Goal: Task Accomplishment & Management: Manage account settings

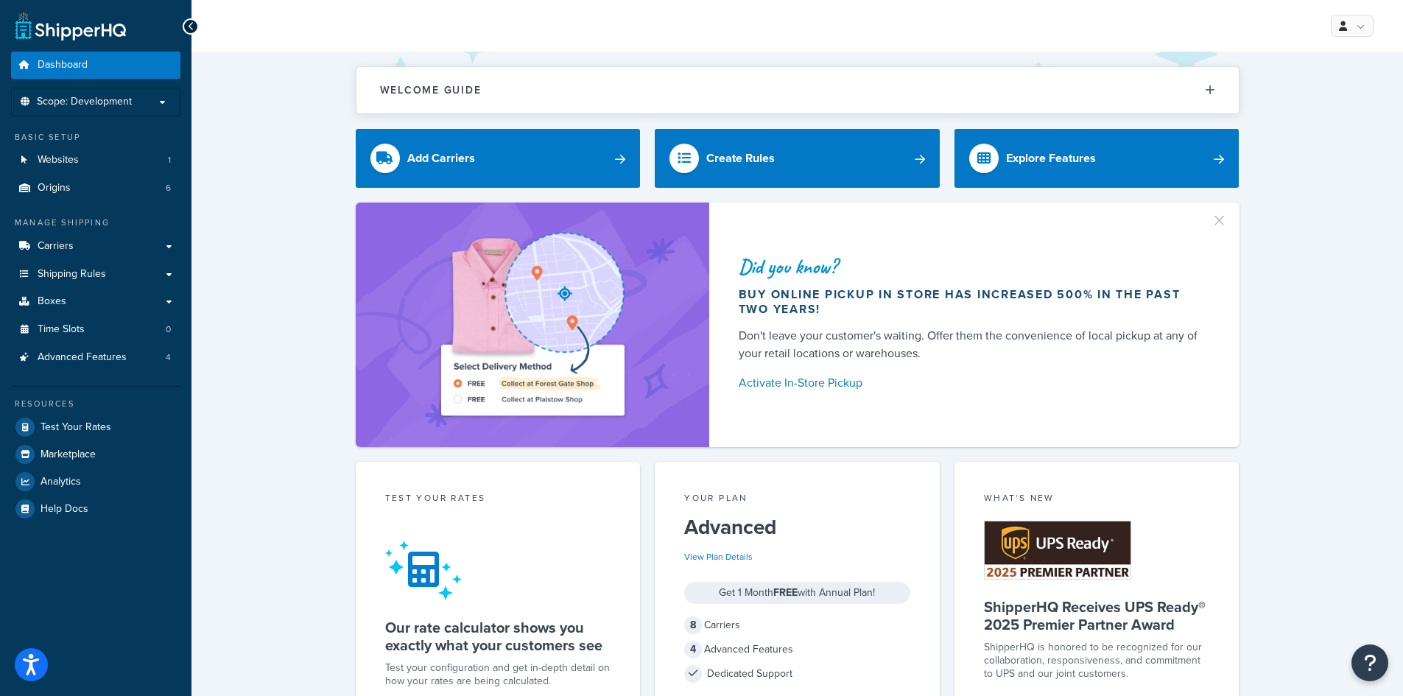
click at [116, 231] on div "Manage Shipping Carriers Carriers All Carriers 8 Method Merging Rules 0 Shippin…" at bounding box center [95, 294] width 169 height 155
click at [66, 240] on span "Carriers" at bounding box center [56, 246] width 36 height 13
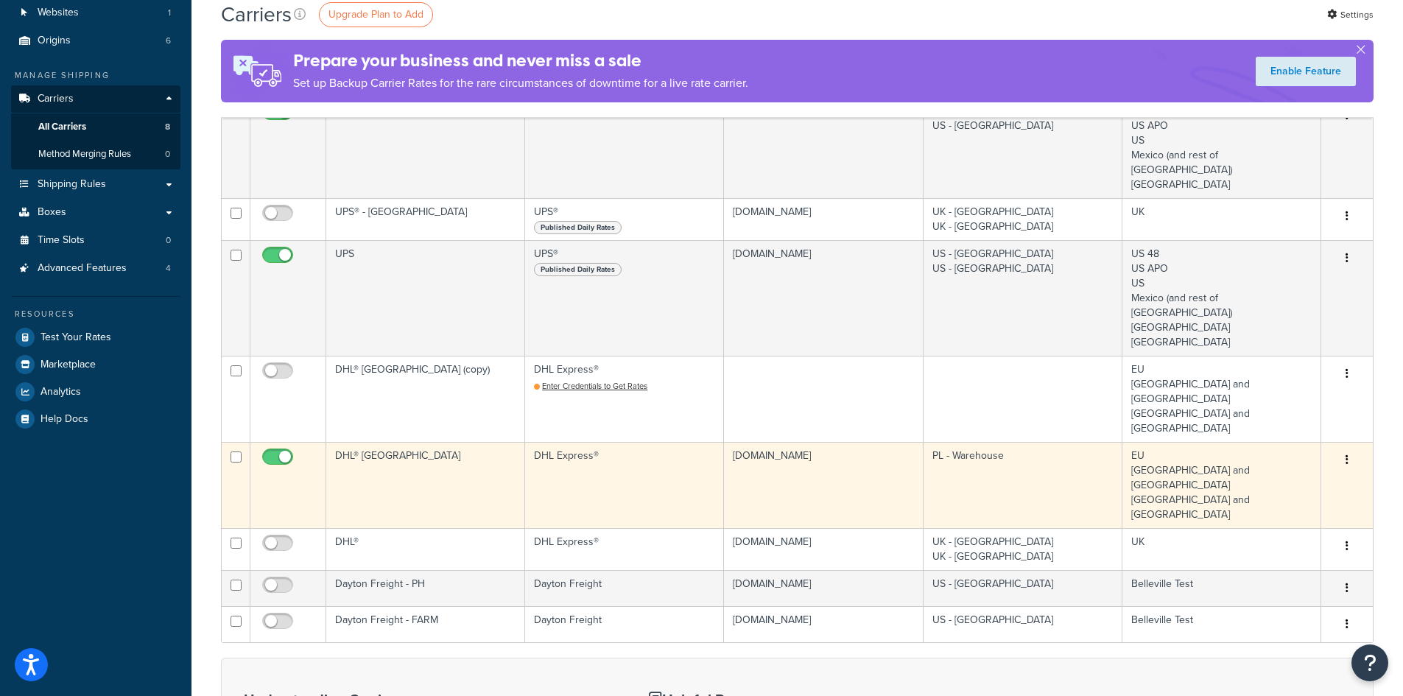
scroll to position [74, 0]
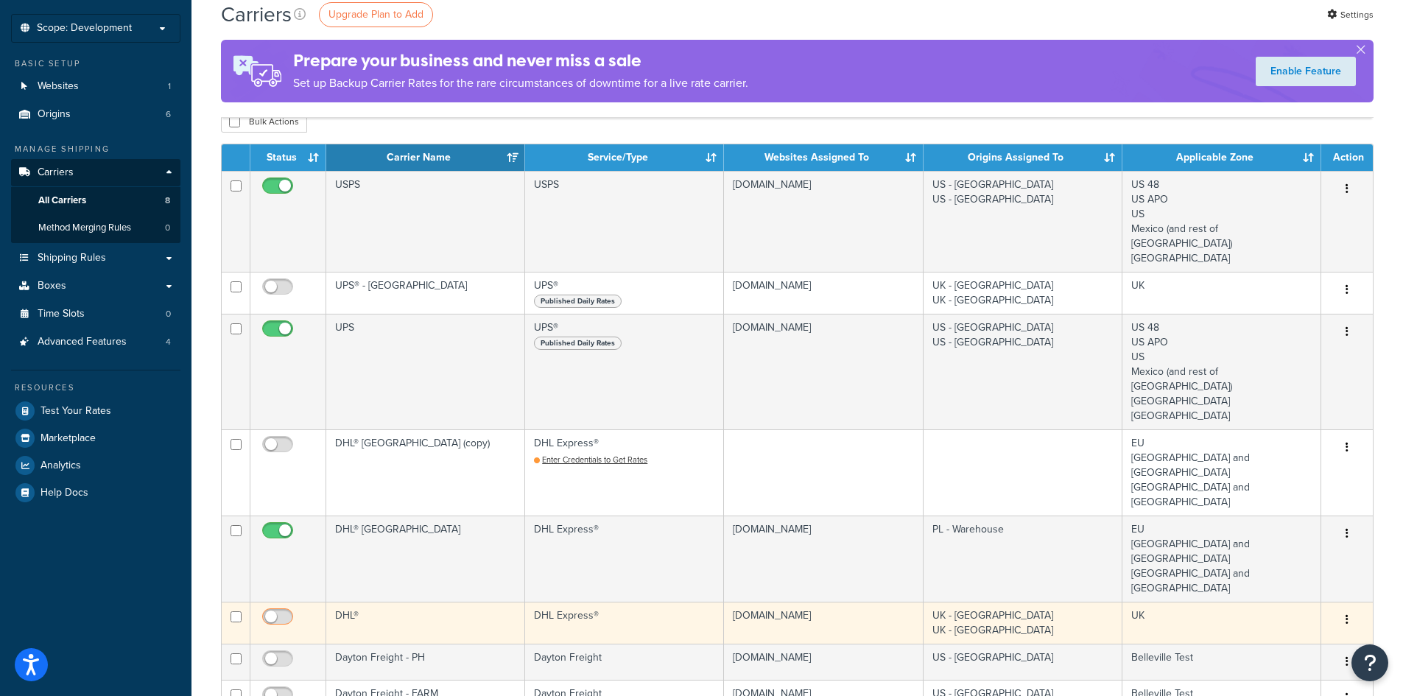
click at [284, 611] on input "checkbox" at bounding box center [279, 620] width 41 height 18
checkbox input "true"
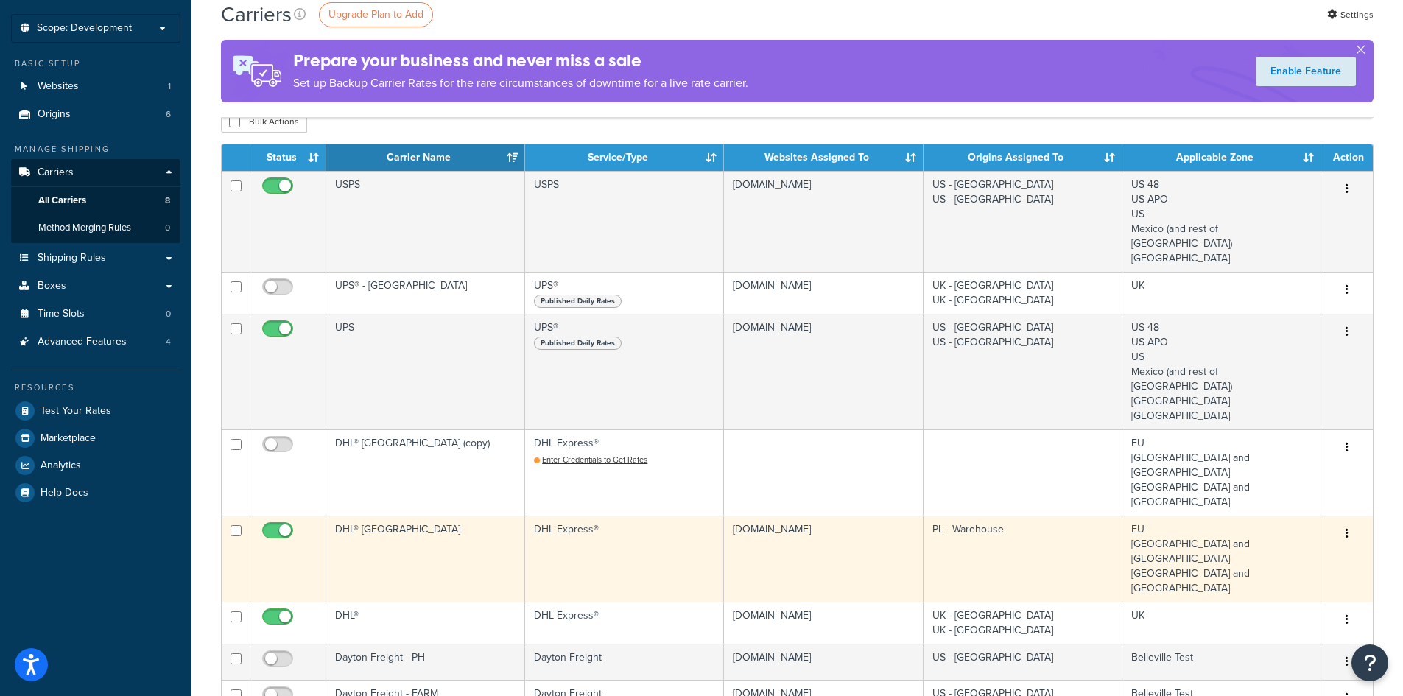
copy td "PL - Warehouse"
drag, startPoint x: 1006, startPoint y: 472, endPoint x: 934, endPoint y: 472, distance: 72.2
click at [934, 516] on td "PL - Warehouse" at bounding box center [1023, 559] width 199 height 86
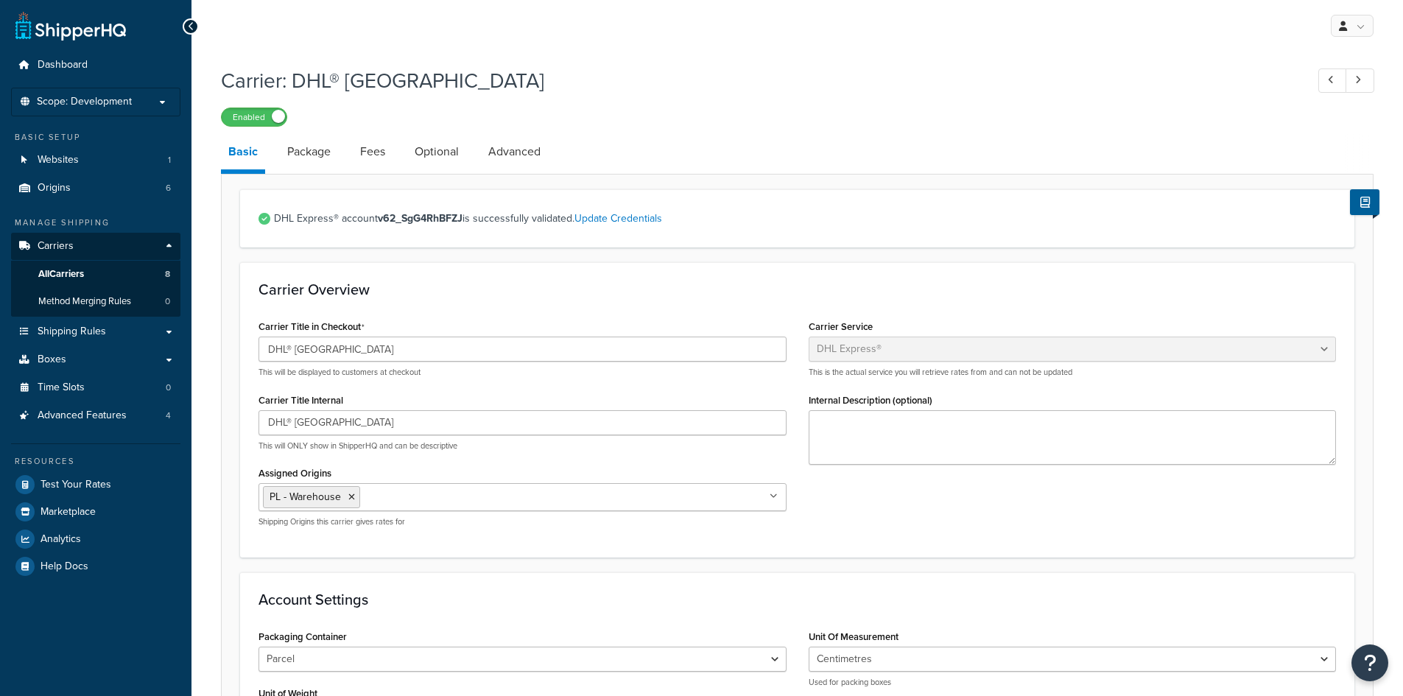
select select "dhl"
select select "kg"
select select "CM"
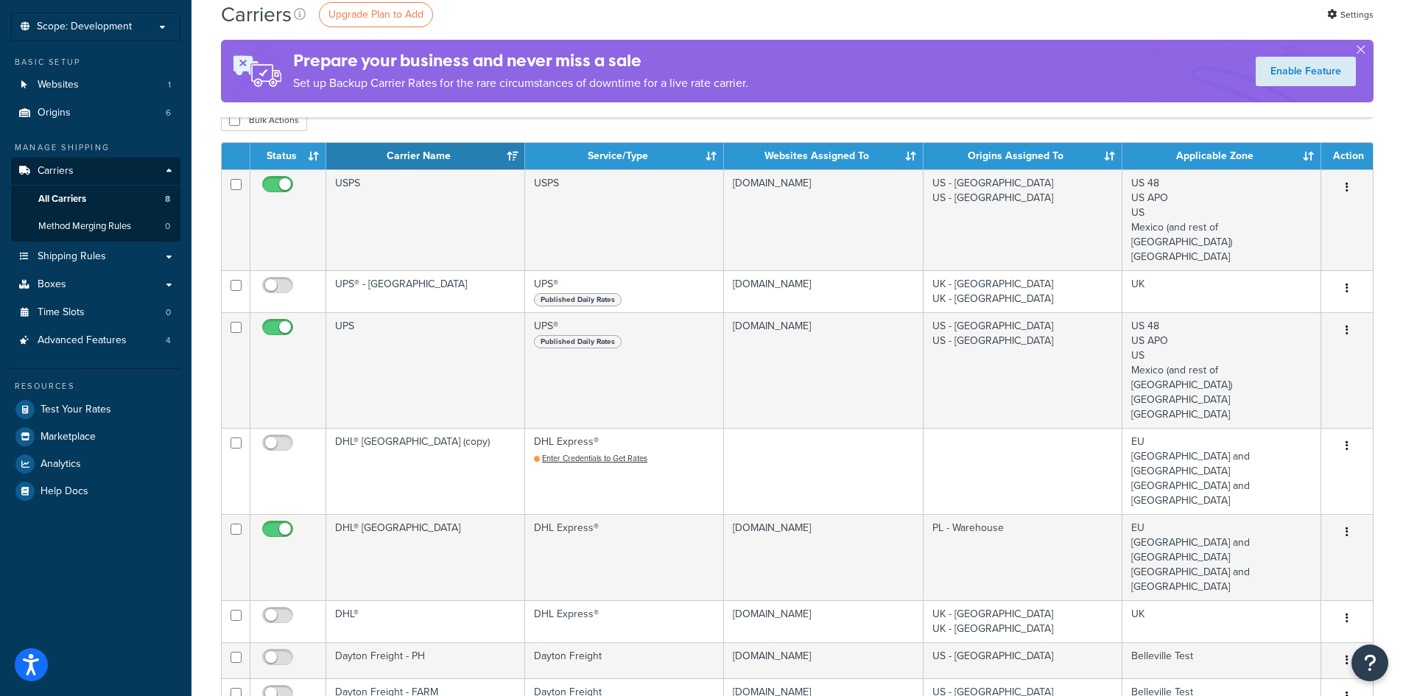
scroll to position [147, 0]
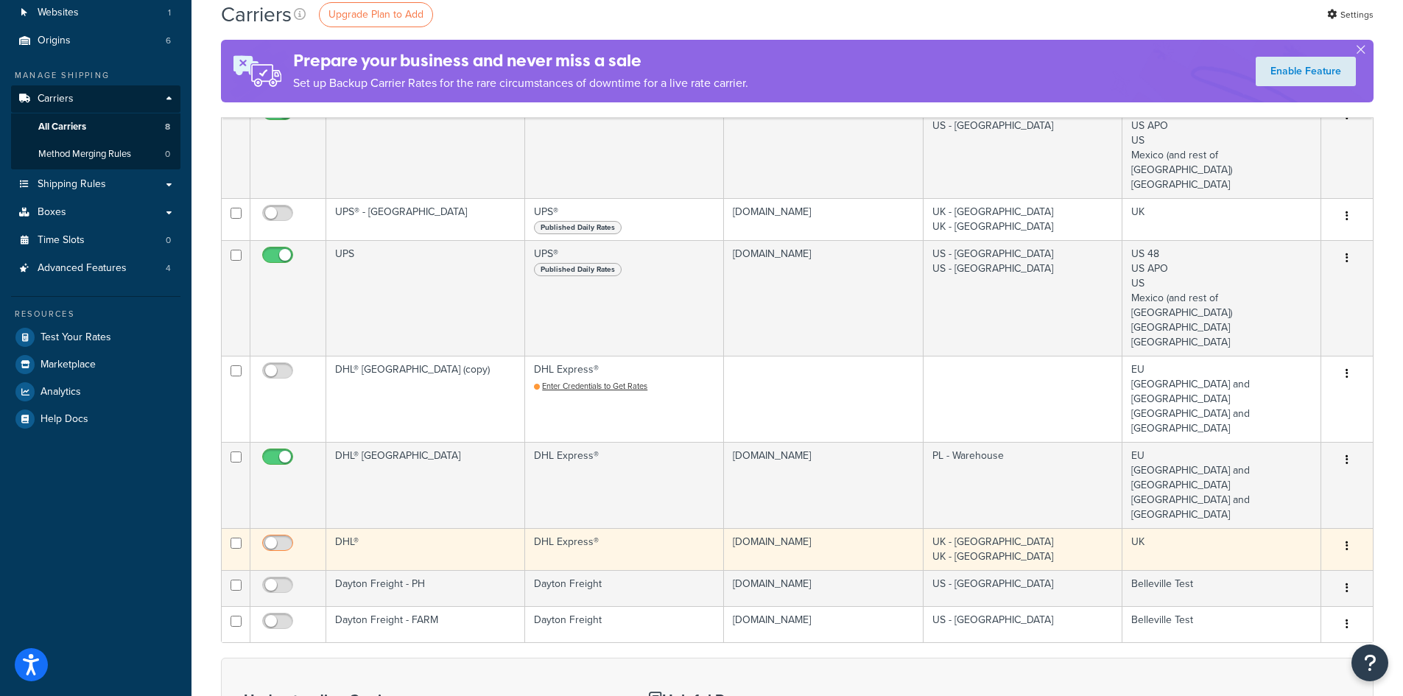
click at [276, 538] on input "checkbox" at bounding box center [279, 547] width 41 height 18
checkbox input "true"
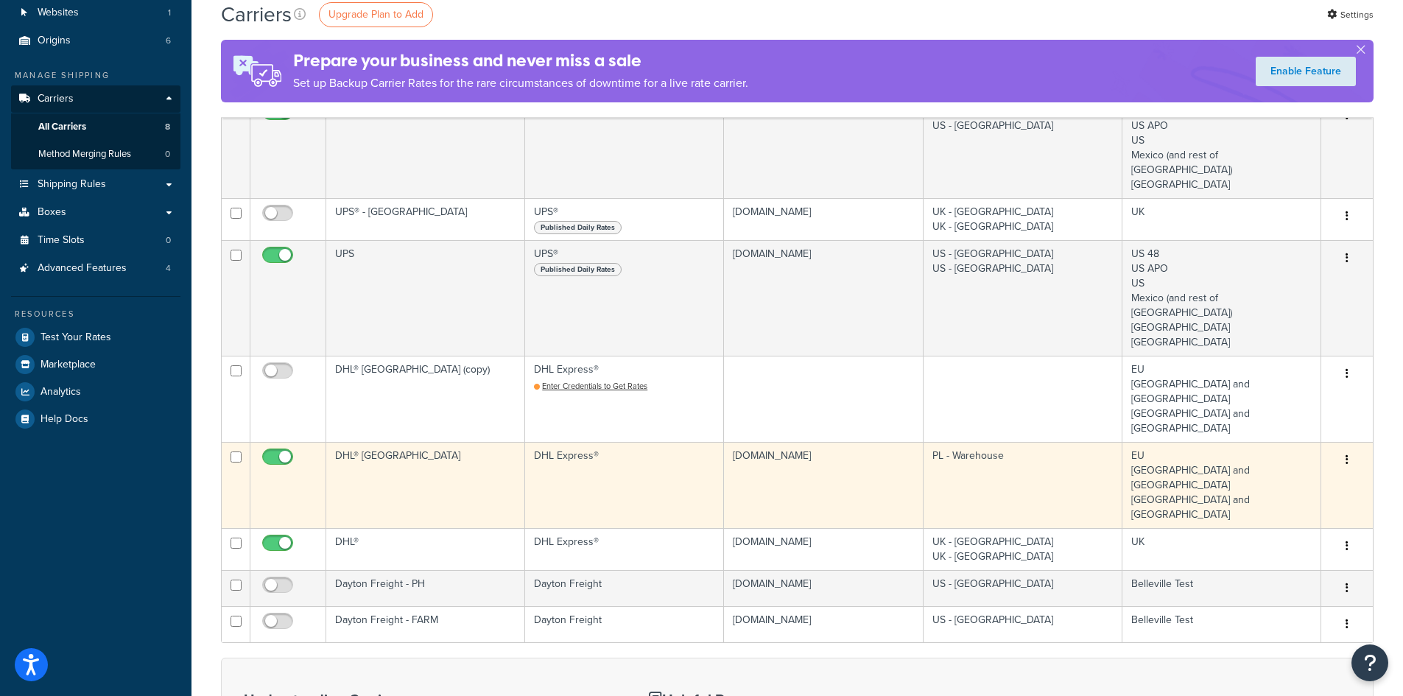
click at [1346, 454] on icon "button" at bounding box center [1347, 459] width 3 height 10
click at [1320, 427] on link "Edit" at bounding box center [1287, 430] width 116 height 30
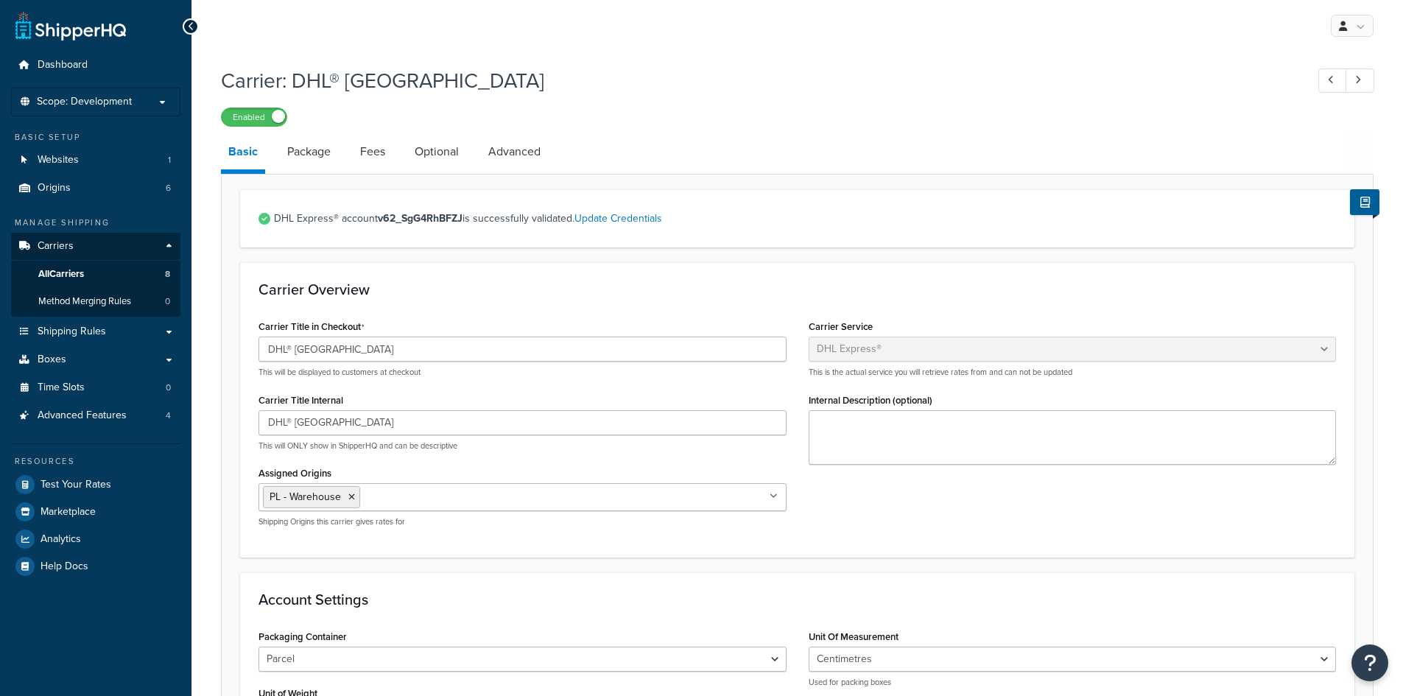
select select "dhl"
select select "kg"
select select "CM"
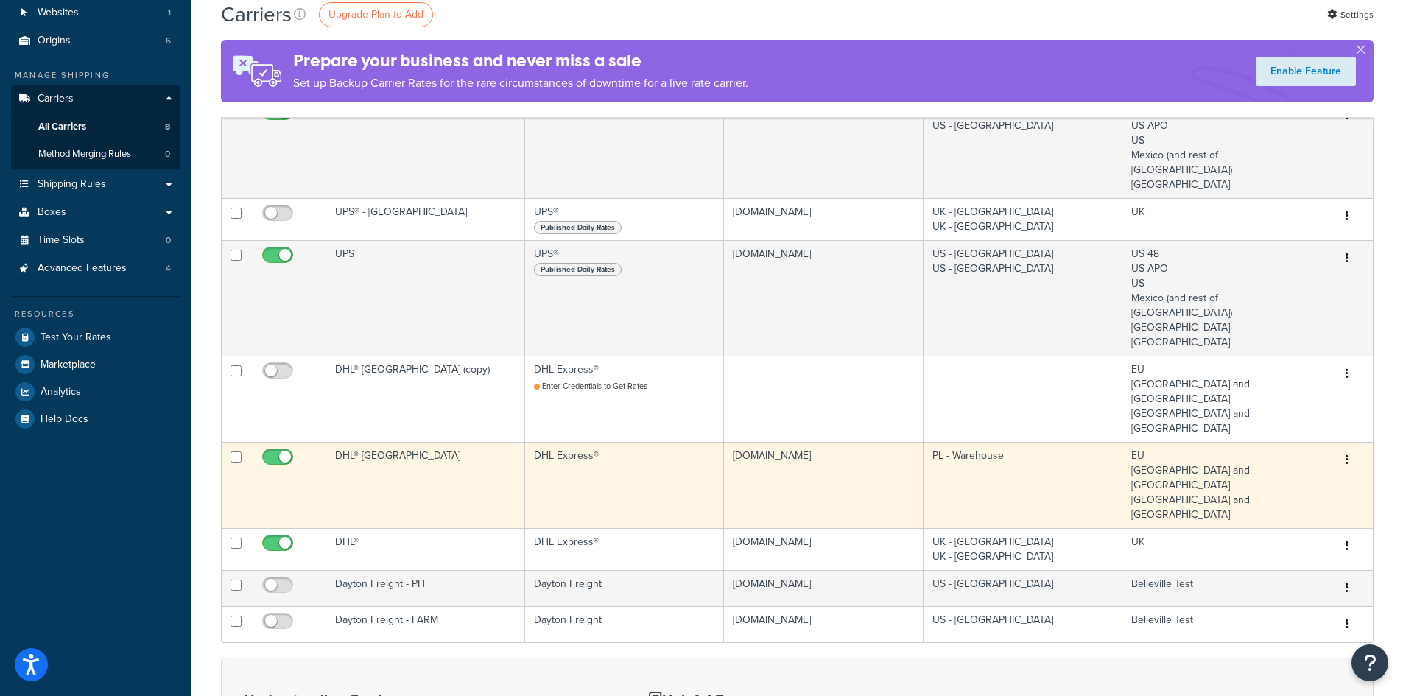
copy td "PL - Warehouse"
drag, startPoint x: 985, startPoint y: 395, endPoint x: 934, endPoint y: 397, distance: 51.6
click at [934, 442] on td "PL - Warehouse" at bounding box center [1023, 485] width 199 height 86
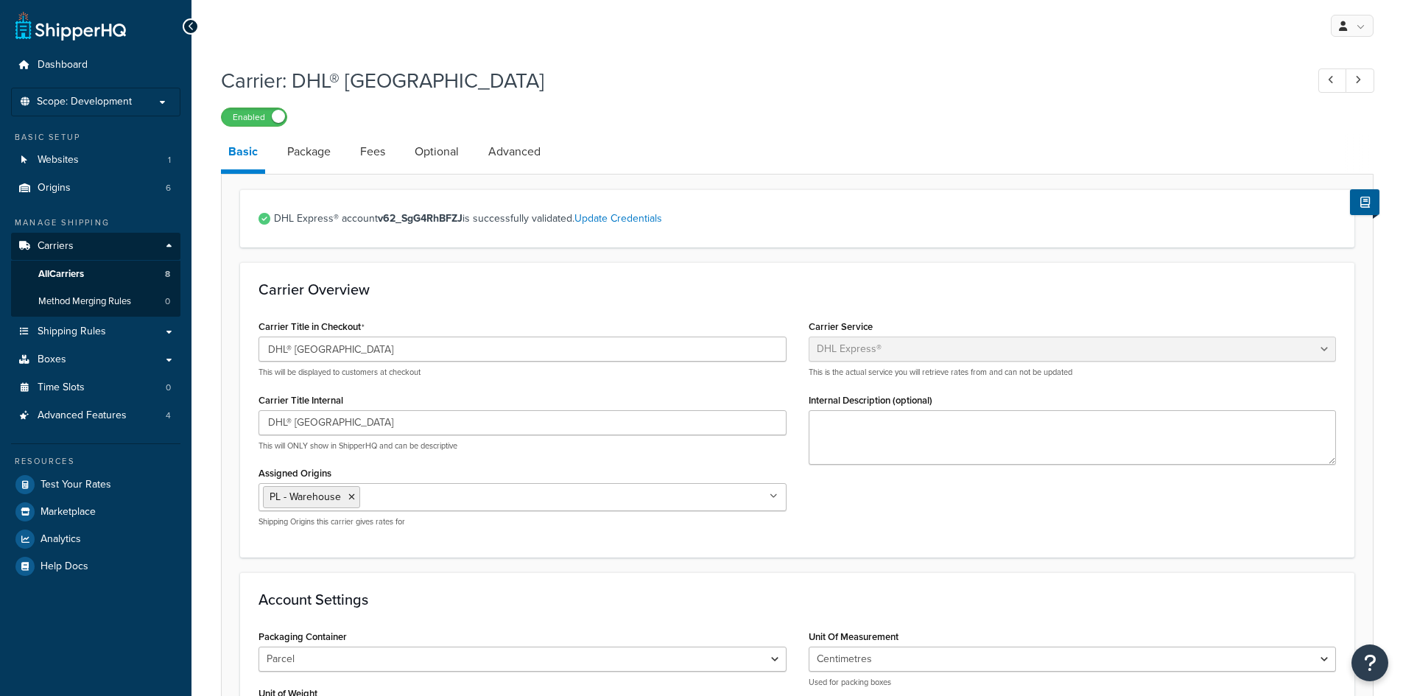
select select "dhl"
select select "kg"
select select "CM"
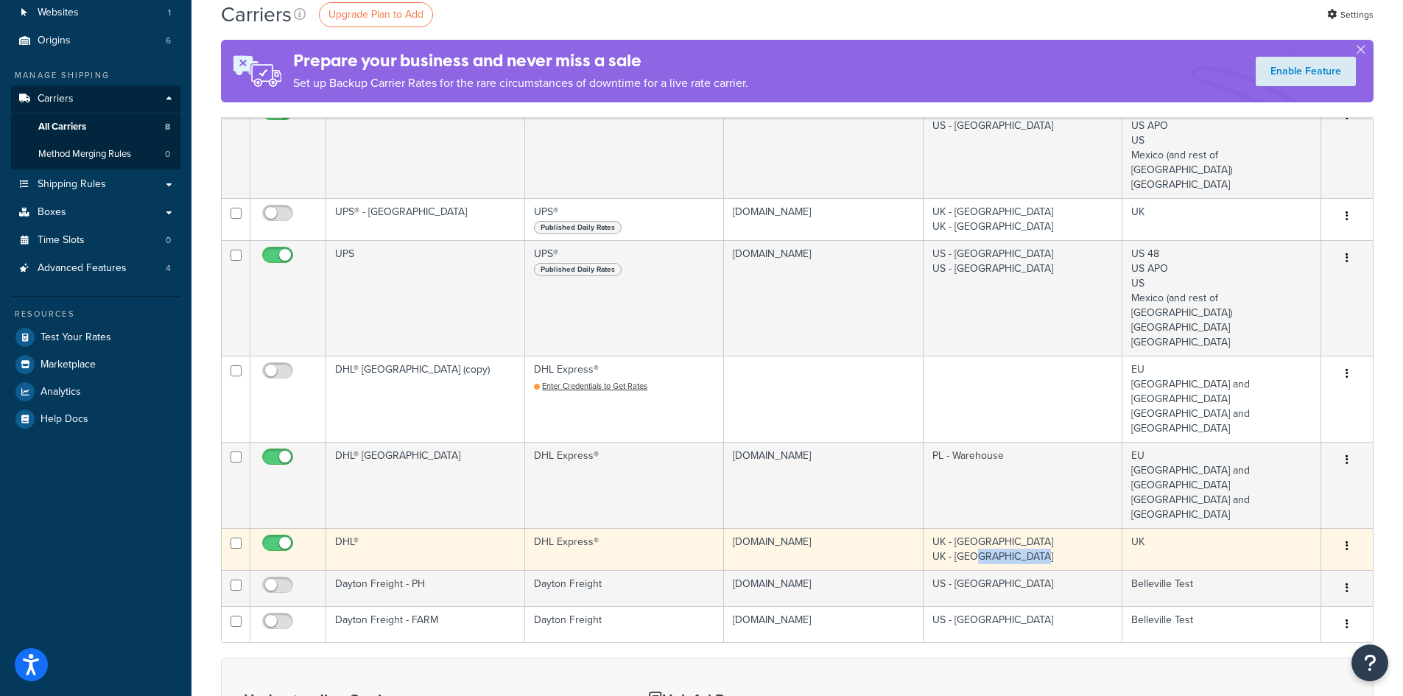
copy td "UK - [GEOGRAPHIC_DATA]"
drag, startPoint x: 989, startPoint y: 468, endPoint x: 935, endPoint y: 472, distance: 53.9
click at [935, 528] on td "UK - Sheffield UK - Telford" at bounding box center [1023, 549] width 199 height 42
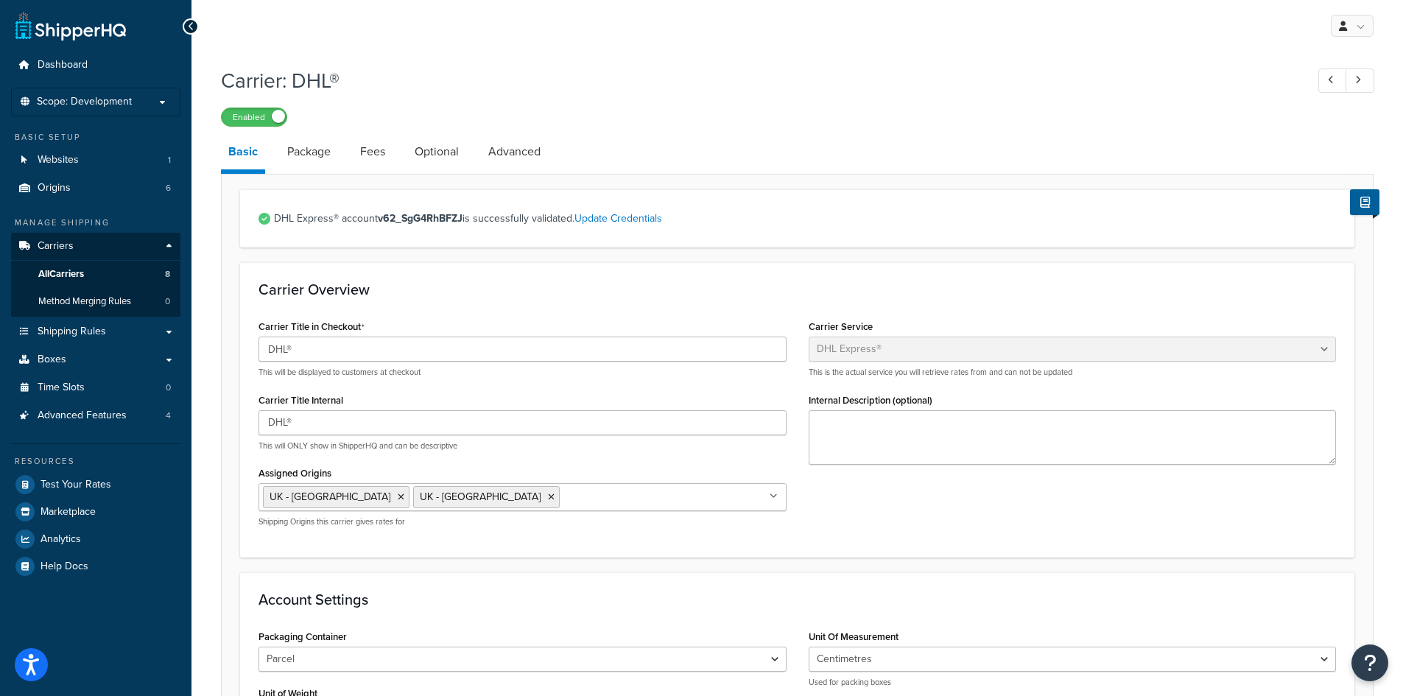
select select "dhl"
select select "convert_lb_kg"
select select "CM"
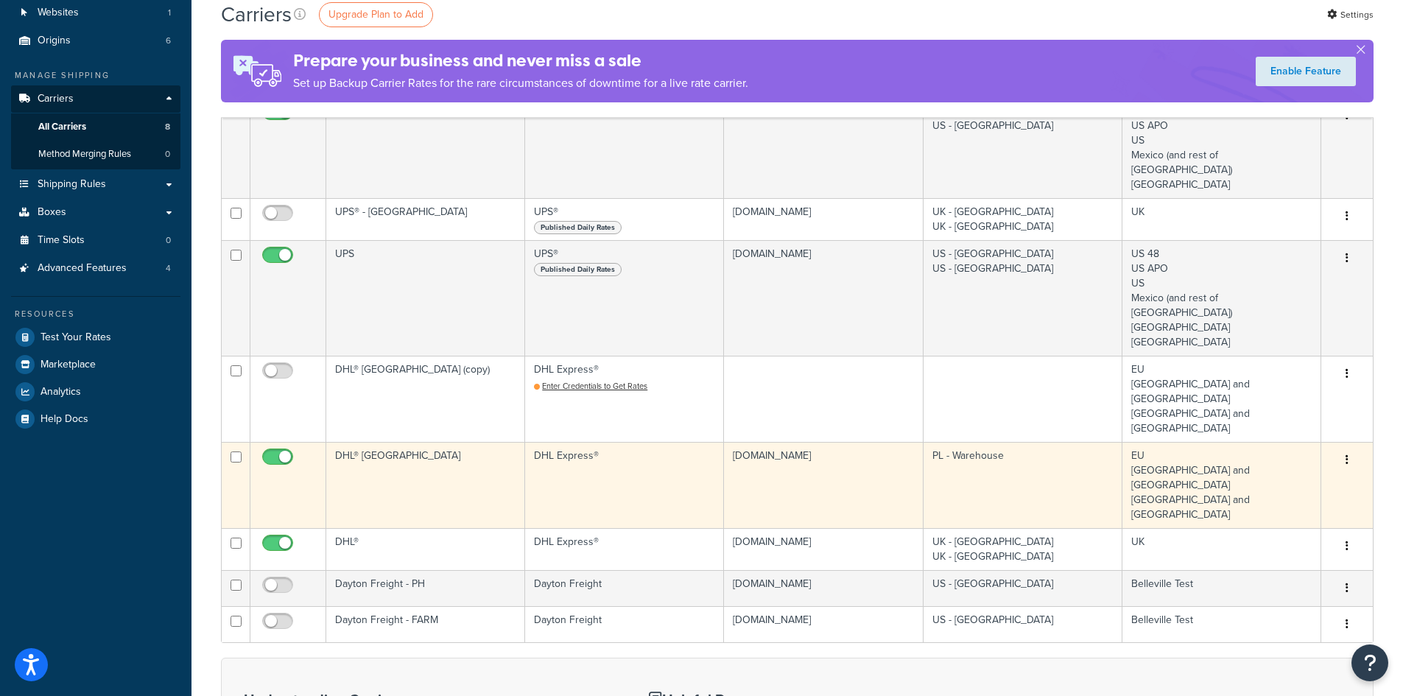
copy td "PL - Warehouse"
